Goal: Use online tool/utility: Utilize a website feature to perform a specific function

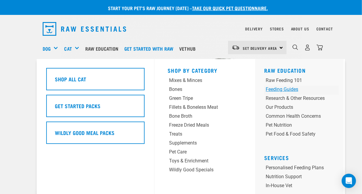
click at [266, 87] on div "Feeding Guides" at bounding box center [295, 89] width 59 height 7
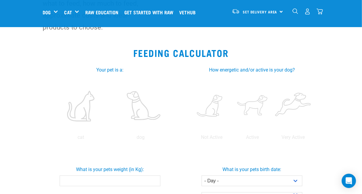
scroll to position [95, 0]
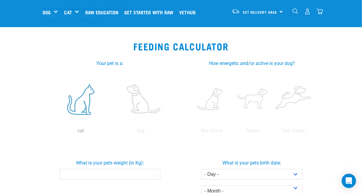
click at [63, 94] on label at bounding box center [81, 99] width 58 height 51
click at [51, 132] on input "radio" at bounding box center [51, 132] width 0 height 0
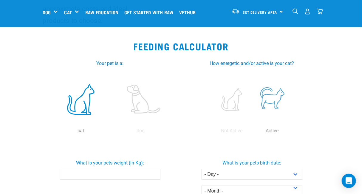
click at [291, 83] on label at bounding box center [272, 99] width 38 height 51
click at [252, 132] on input "radio" at bounding box center [252, 132] width 0 height 0
click at [76, 169] on input "What is your pets weight (in Kg):" at bounding box center [110, 174] width 101 height 11
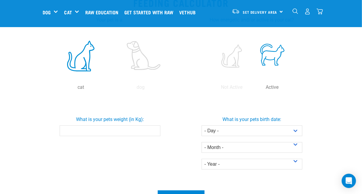
scroll to position [133, 0]
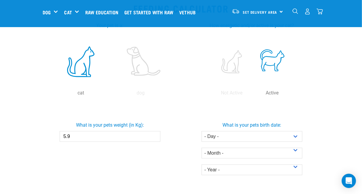
click at [148, 131] on input "5.9" at bounding box center [110, 136] width 101 height 11
click at [150, 131] on input "6" at bounding box center [110, 136] width 101 height 11
type input "6.1"
click at [150, 131] on input "6.1" at bounding box center [110, 136] width 101 height 11
click at [303, 131] on select "- Day - 1 2 3 4 5 6 7 8 9 10 11 12 13 14 15 16 17 18 19 20 21 22 23 24 25 26 27" at bounding box center [251, 136] width 101 height 11
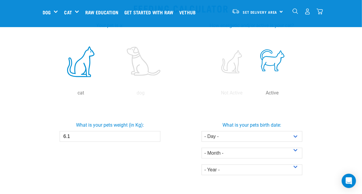
click at [324, 112] on div "What is your pets birth date: - Day - 1 2 3 4 5 6 7 8 9 10 11 12 13 14 15 16 17…" at bounding box center [252, 148] width 144 height 72
click at [303, 148] on select "- Month - January February March April May June July August September October N…" at bounding box center [251, 153] width 101 height 11
select select "November"
click at [206, 148] on select "- Month - January February March April May June July August September October N…" at bounding box center [251, 153] width 101 height 11
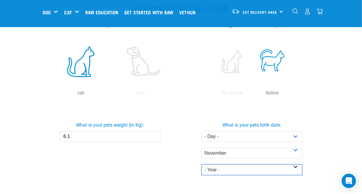
click at [223, 165] on select "- Year - 2025 2024 2023 2022 2021 2020 2019 2018 2017 2016 2015 2014" at bounding box center [251, 170] width 101 height 11
select select "2021"
click at [206, 165] on select "- Year - 2025 2024 2023 2022 2021 2020 2019 2018 2017 2016 2015 2014" at bounding box center [251, 170] width 101 height 11
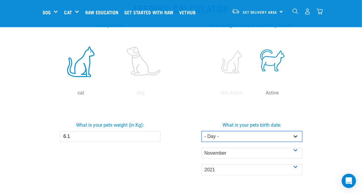
click at [303, 131] on select "- Day - 1 2 3 4 5 6 7 8 9 10 11 12 13 14 15 16 17 18 19 20 21 22 23 24 25 26 27" at bounding box center [251, 136] width 101 height 11
select select "16"
click at [206, 131] on select "- Day - 1 2 3 4 5 6 7 8 9 10 11 12 13 14 15 16 17 18 19 20 21 22 23 24 25 26 27" at bounding box center [251, 136] width 101 height 11
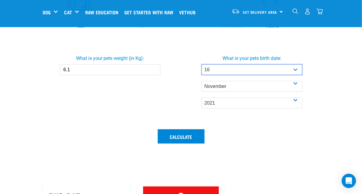
scroll to position [209, 0]
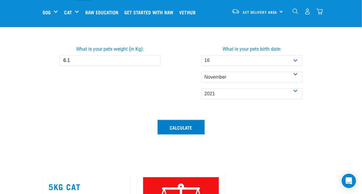
click at [186, 120] on button "Calculate" at bounding box center [181, 127] width 47 height 14
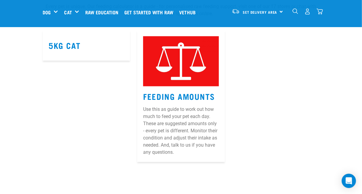
scroll to position [415, 0]
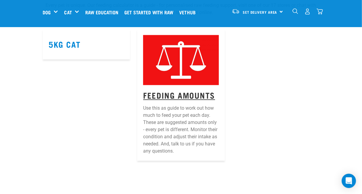
click at [165, 93] on link "Feeding Amounts" at bounding box center [179, 95] width 72 height 4
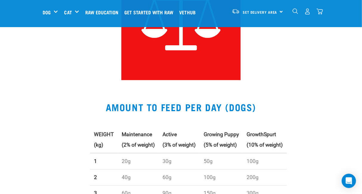
scroll to position [31, 0]
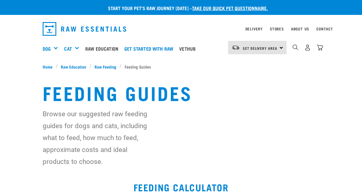
select select "16"
select select "November"
select select "2021"
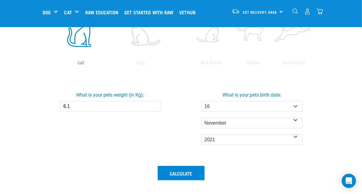
scroll to position [162, 0]
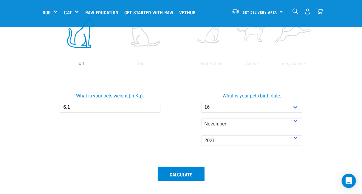
click at [60, 102] on input "6.1" at bounding box center [110, 107] width 101 height 11
drag, startPoint x: 52, startPoint y: 93, endPoint x: 0, endPoint y: 104, distance: 53.3
click at [0, 104] on section "Feeding Calculator Your pet is a: cat dog cat Active How energetic and/or activ…" at bounding box center [181, 93] width 362 height 252
type input "5"
click at [303, 135] on select "- Year - 2025 2024 2023 2022 2021 2020 2019 2018 2017 2016 2015 2014" at bounding box center [251, 140] width 101 height 11
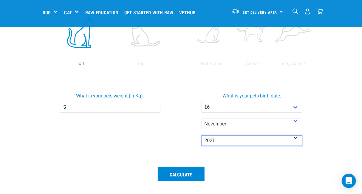
select select "2018"
click at [206, 135] on select "- Year - 2025 2024 2023 2022 2021 2020 2019 2018 2017 2016 2015 2014" at bounding box center [251, 140] width 101 height 11
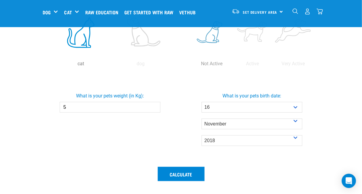
click at [214, 32] on label at bounding box center [212, 32] width 38 height 51
click at [191, 65] on input "radio" at bounding box center [191, 65] width 0 height 0
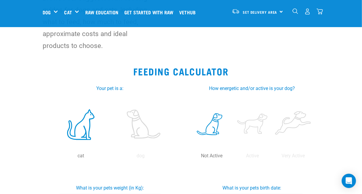
scroll to position [68, 0]
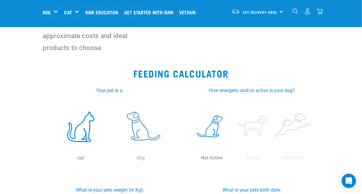
click at [125, 112] on label at bounding box center [141, 126] width 58 height 51
click at [111, 159] on input "radio" at bounding box center [111, 159] width 0 height 0
click at [63, 123] on label at bounding box center [81, 126] width 58 height 51
click at [51, 159] on input "radio" at bounding box center [51, 159] width 0 height 0
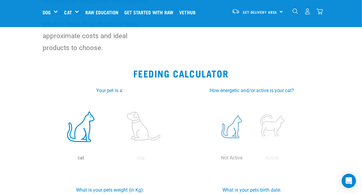
click at [243, 114] on label at bounding box center [232, 126] width 38 height 51
click at [211, 159] on input "radio" at bounding box center [211, 159] width 0 height 0
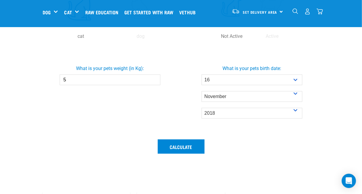
scroll to position [192, 0]
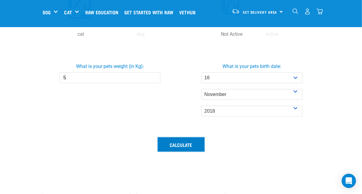
click at [179, 138] on button "Calculate" at bounding box center [181, 144] width 47 height 14
